Goal: Task Accomplishment & Management: Manage account settings

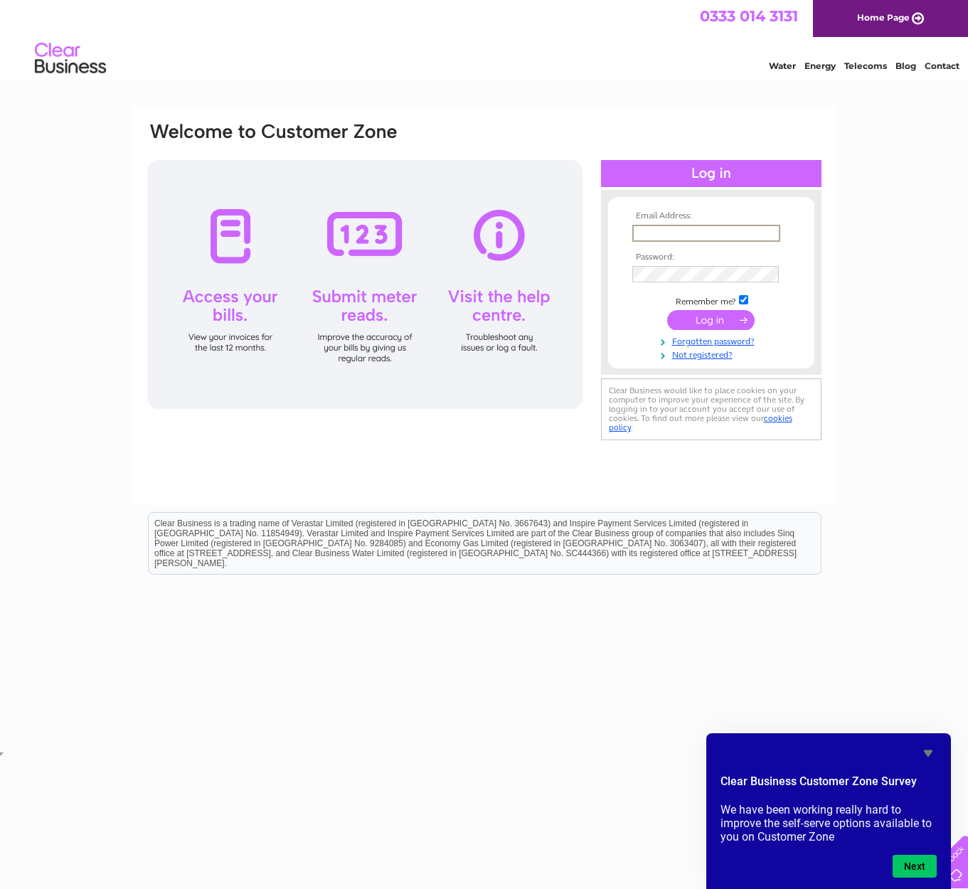
type input "tirath_dosanj@hotmail.com"
click at [713, 322] on input "submit" at bounding box center [711, 319] width 88 height 20
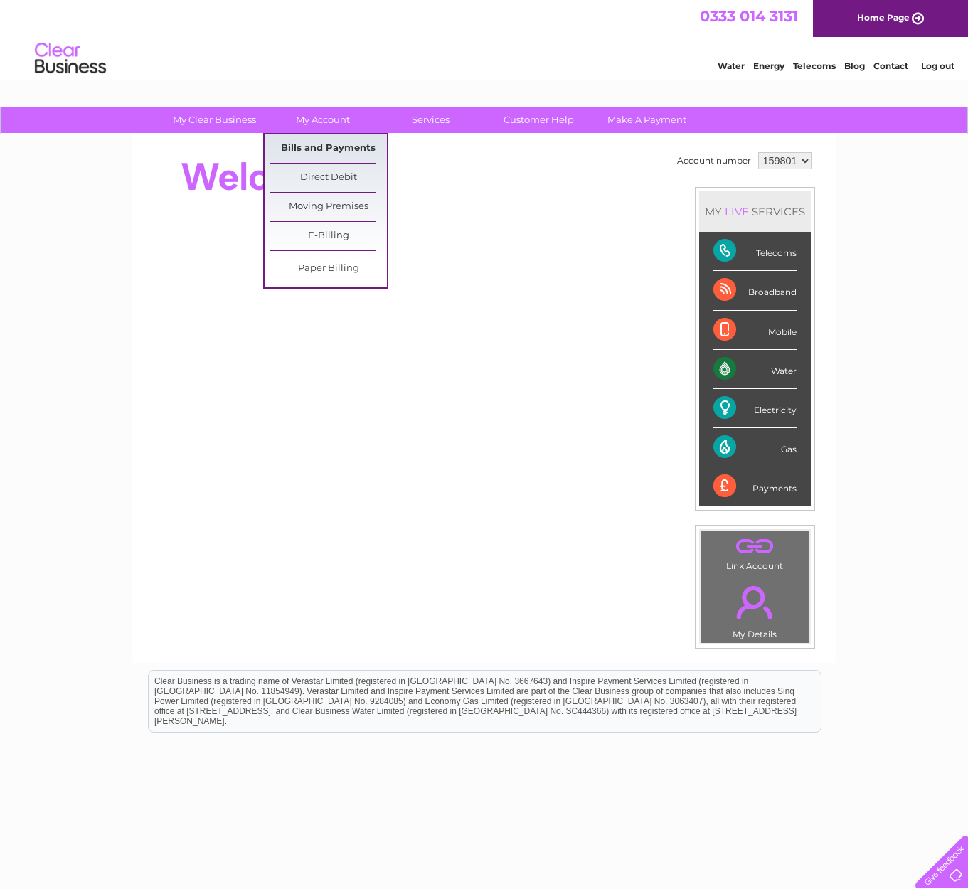
click at [322, 140] on link "Bills and Payments" at bounding box center [328, 148] width 117 height 28
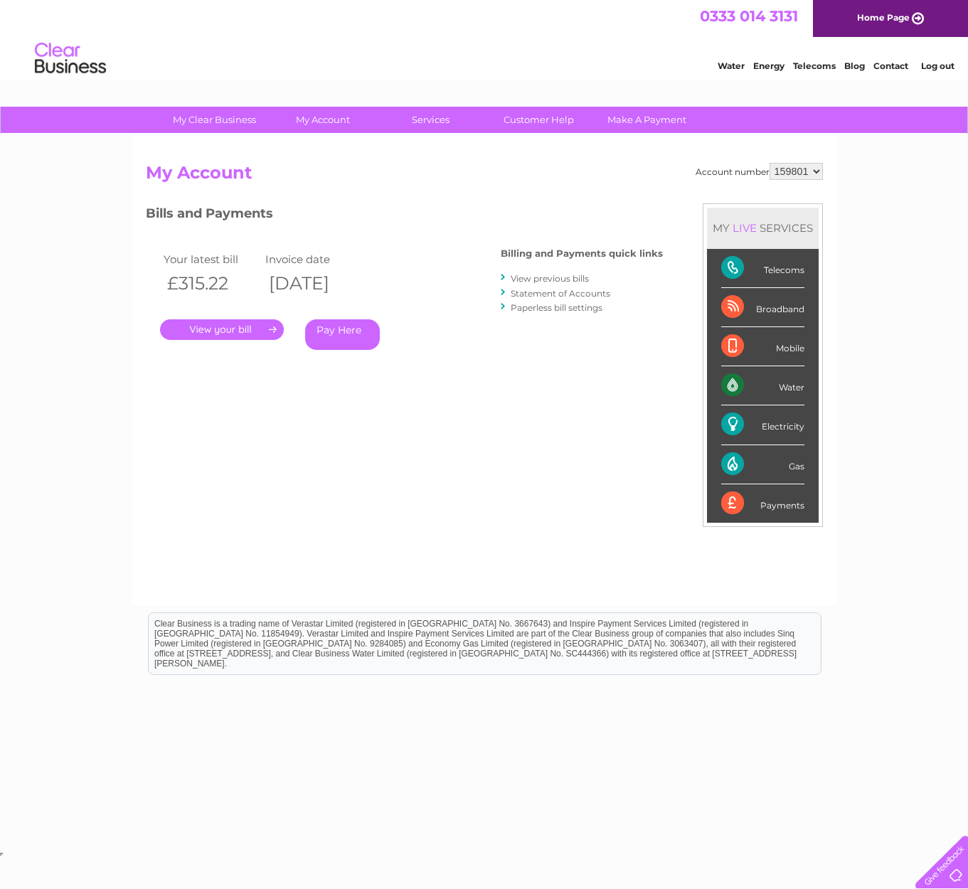
click at [228, 332] on link "." at bounding box center [222, 329] width 124 height 21
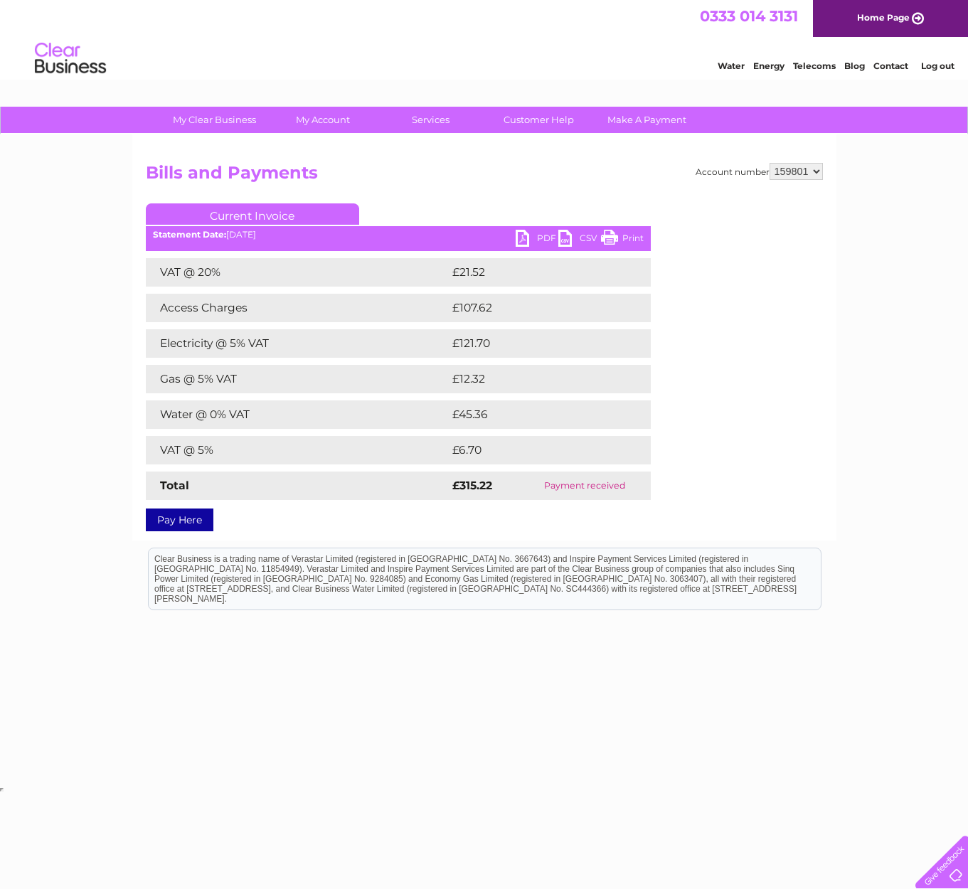
click at [530, 234] on link "PDF" at bounding box center [537, 240] width 43 height 21
